Goal: Information Seeking & Learning: Find specific fact

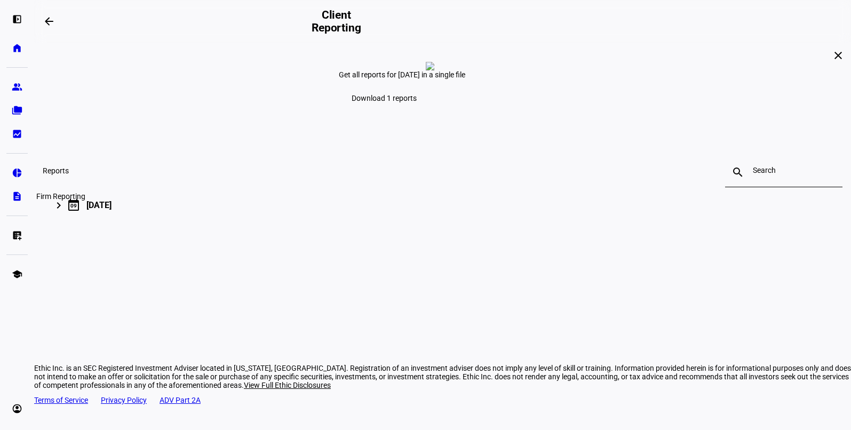
click at [16, 195] on eth-mat-symbol "description" at bounding box center [17, 196] width 11 height 11
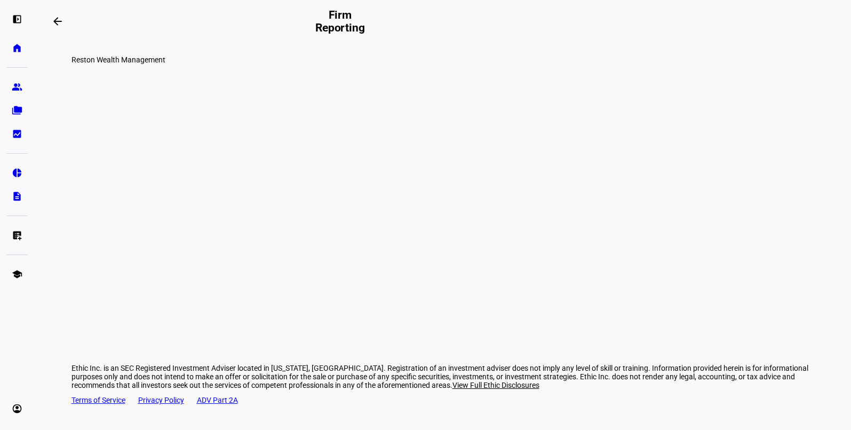
click at [71, 117] on div at bounding box center [442, 90] width 743 height 53
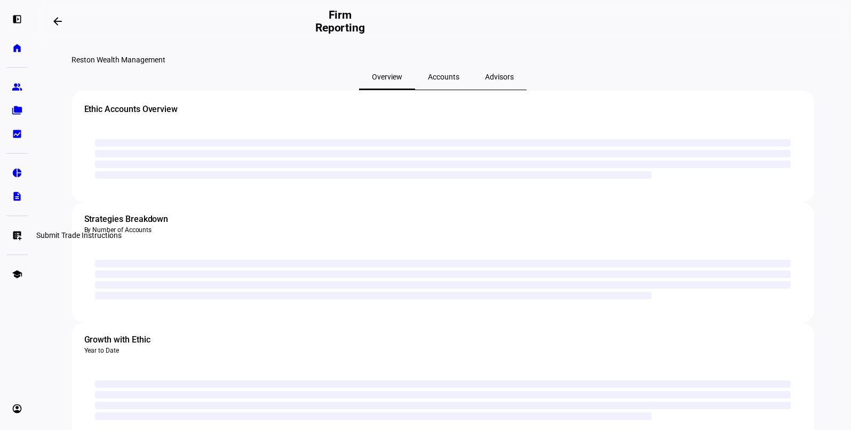
click at [18, 236] on eth-mat-symbol "list_alt_add" at bounding box center [17, 235] width 11 height 11
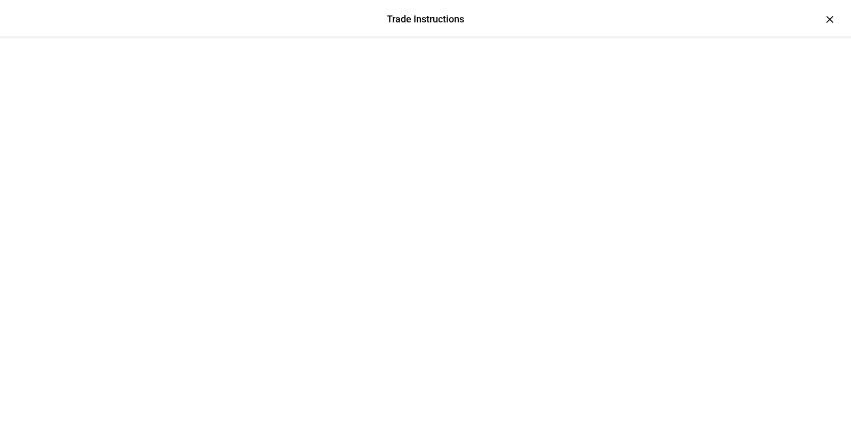
click at [746, 38] on div at bounding box center [426, 64] width 640 height 53
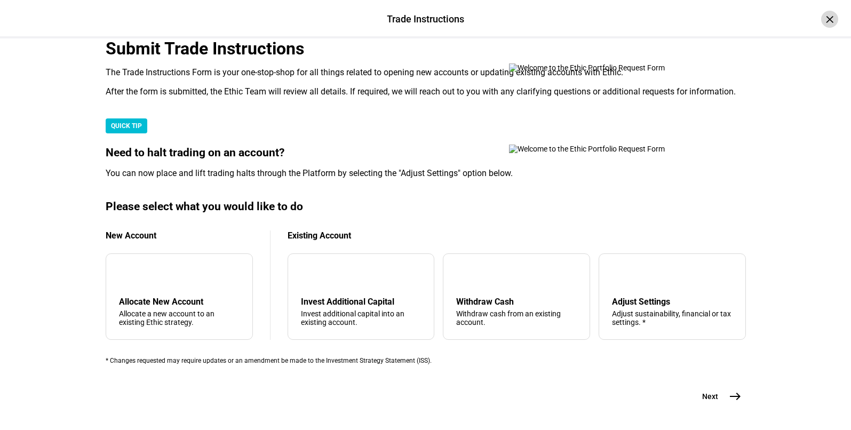
click at [822, 20] on div "×" at bounding box center [829, 19] width 17 height 17
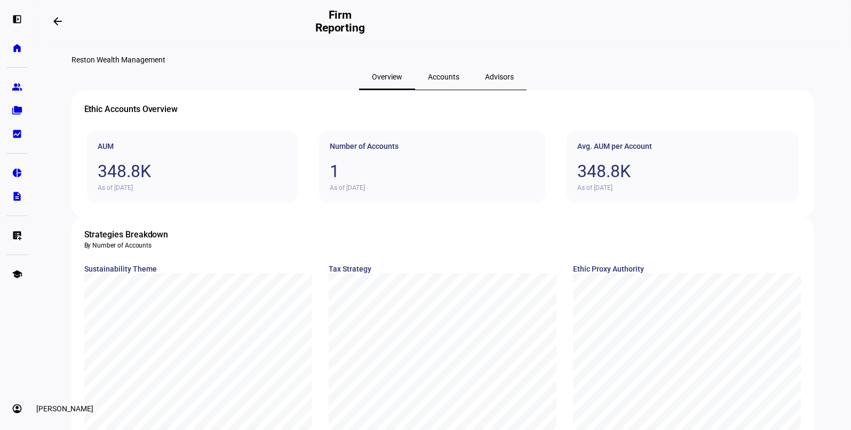
click at [13, 410] on eth-mat-symbol "account_circle" at bounding box center [17, 408] width 11 height 11
click at [43, 358] on span "Profile" at bounding box center [32, 359] width 21 height 11
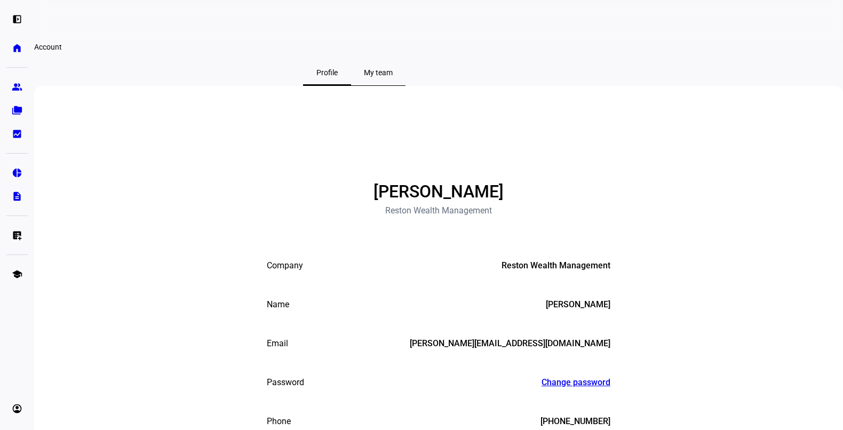
click at [393, 76] on span "My team" at bounding box center [378, 72] width 29 height 7
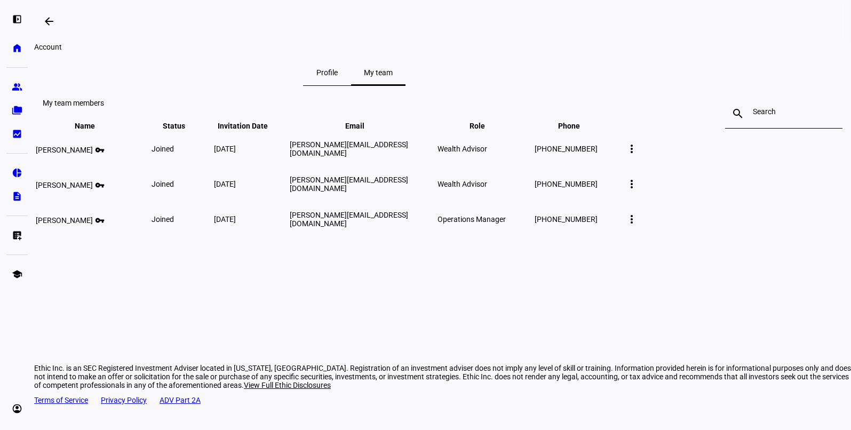
click at [20, 268] on link "school Education Hub" at bounding box center [16, 274] width 21 height 21
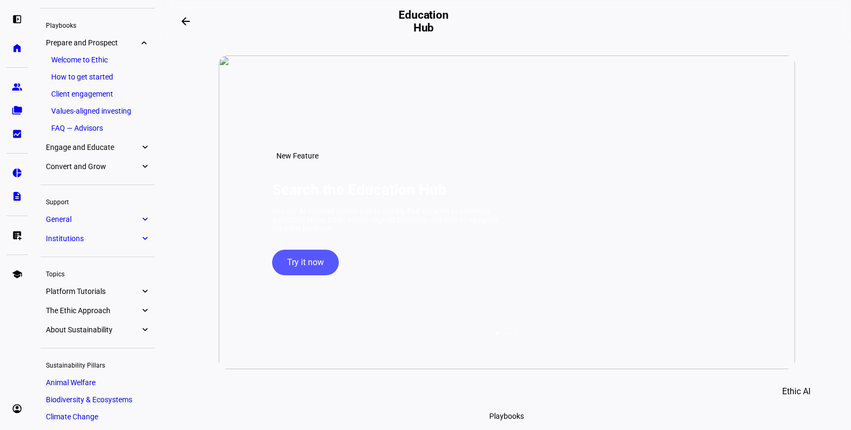
scroll to position [43, 0]
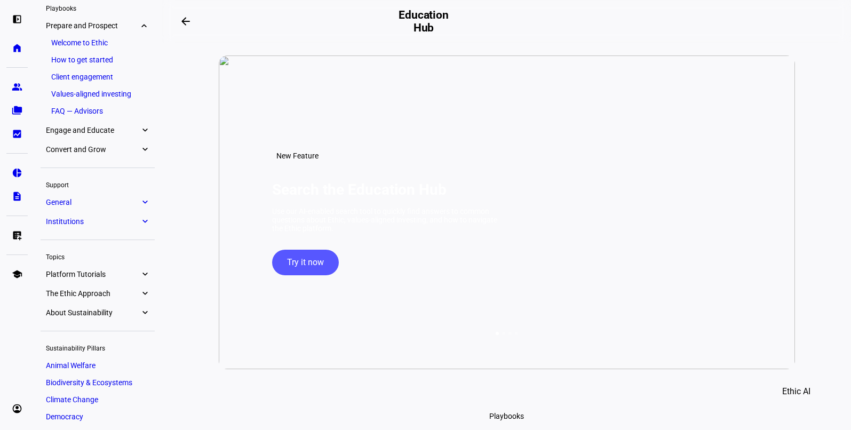
click at [111, 206] on span "General" at bounding box center [93, 202] width 94 height 9
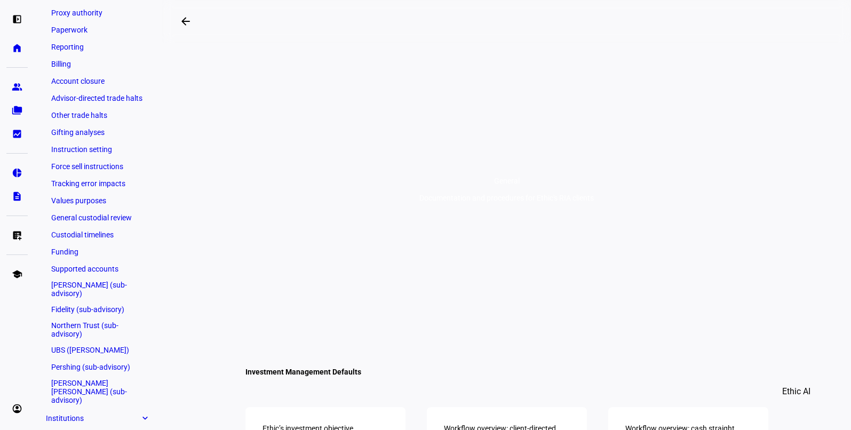
scroll to position [332, 0]
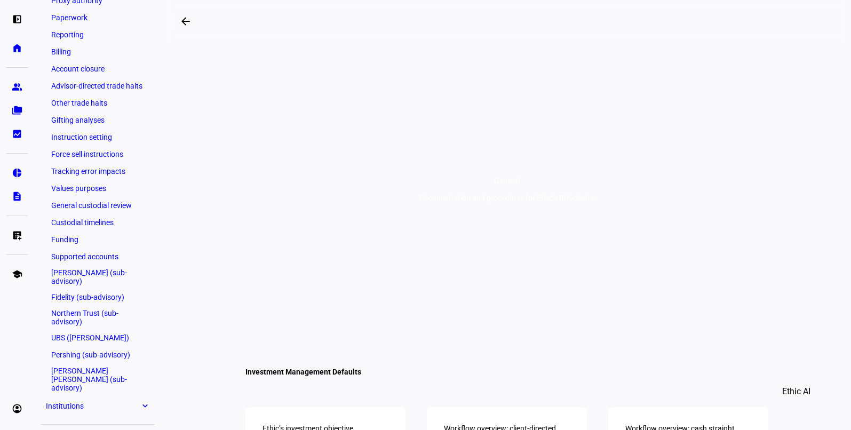
click at [90, 291] on link "Fidelity (sub-advisory)" at bounding box center [97, 297] width 103 height 15
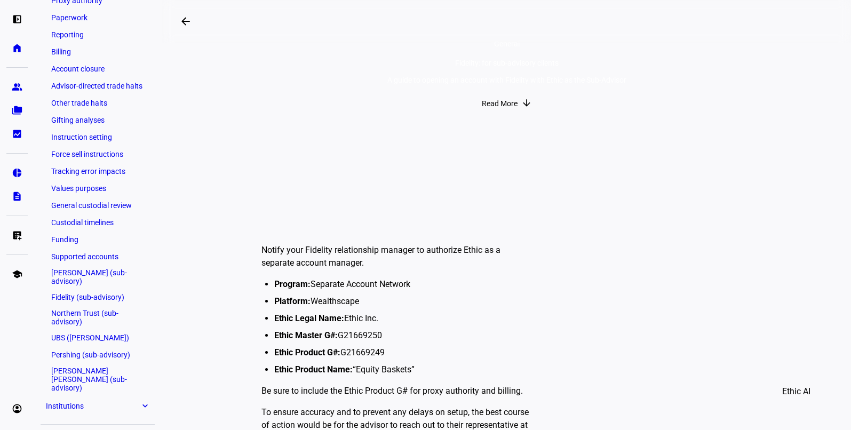
scroll to position [114, 0]
drag, startPoint x: 381, startPoint y: 336, endPoint x: 337, endPoint y: 335, distance: 44.3
click at [337, 335] on li "Ethic Master G#: G21669250" at bounding box center [404, 335] width 260 height 13
copy li "G21669250"
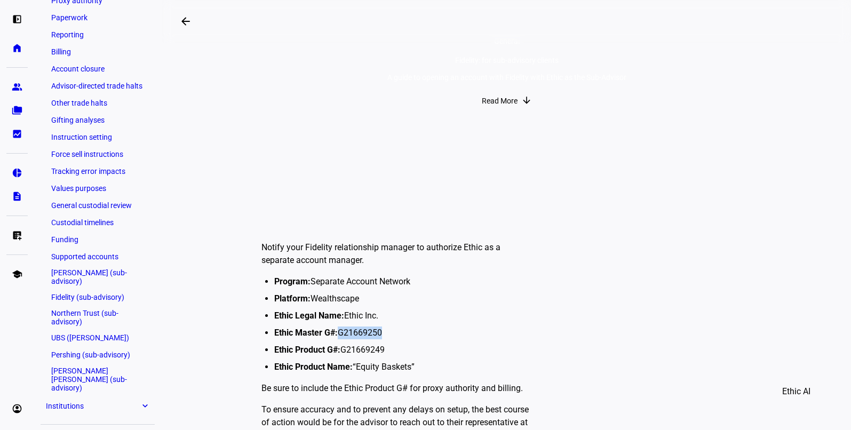
scroll to position [0, 0]
